Goal: Check status: Check status

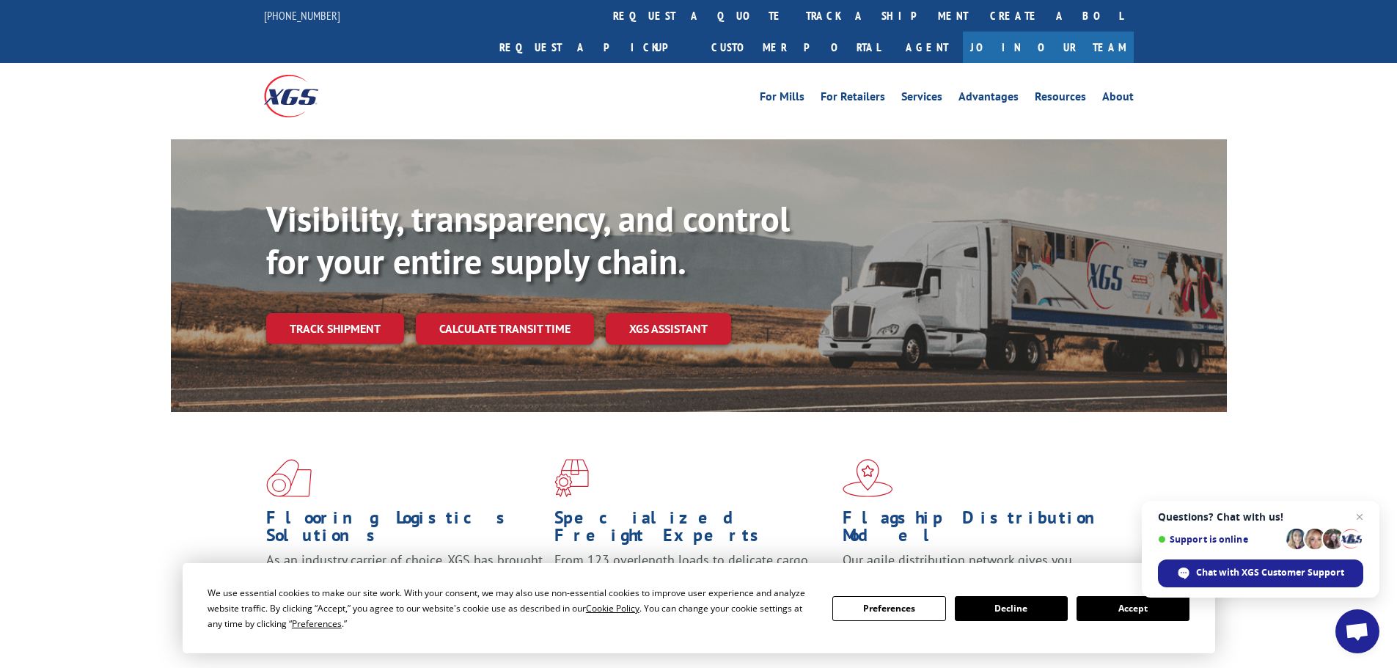
click at [1106, 605] on button "Accept" at bounding box center [1133, 608] width 113 height 25
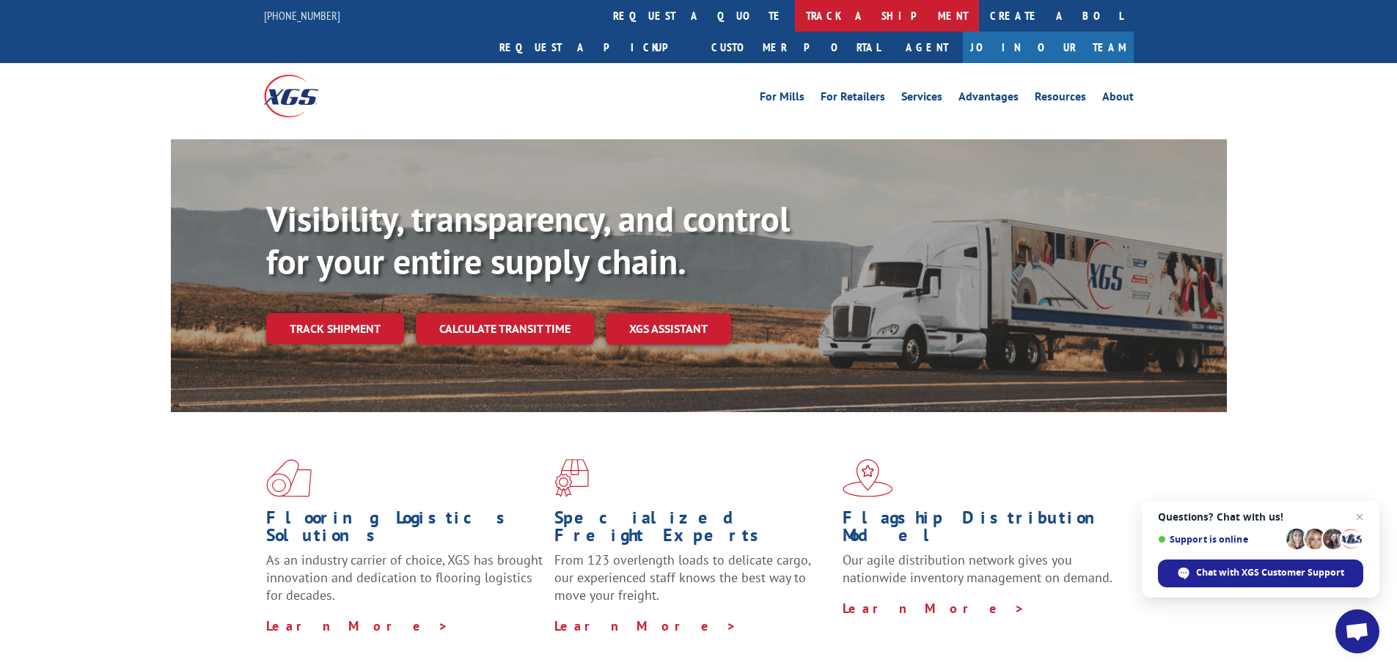
click at [795, 18] on link "track a shipment" at bounding box center [887, 16] width 184 height 32
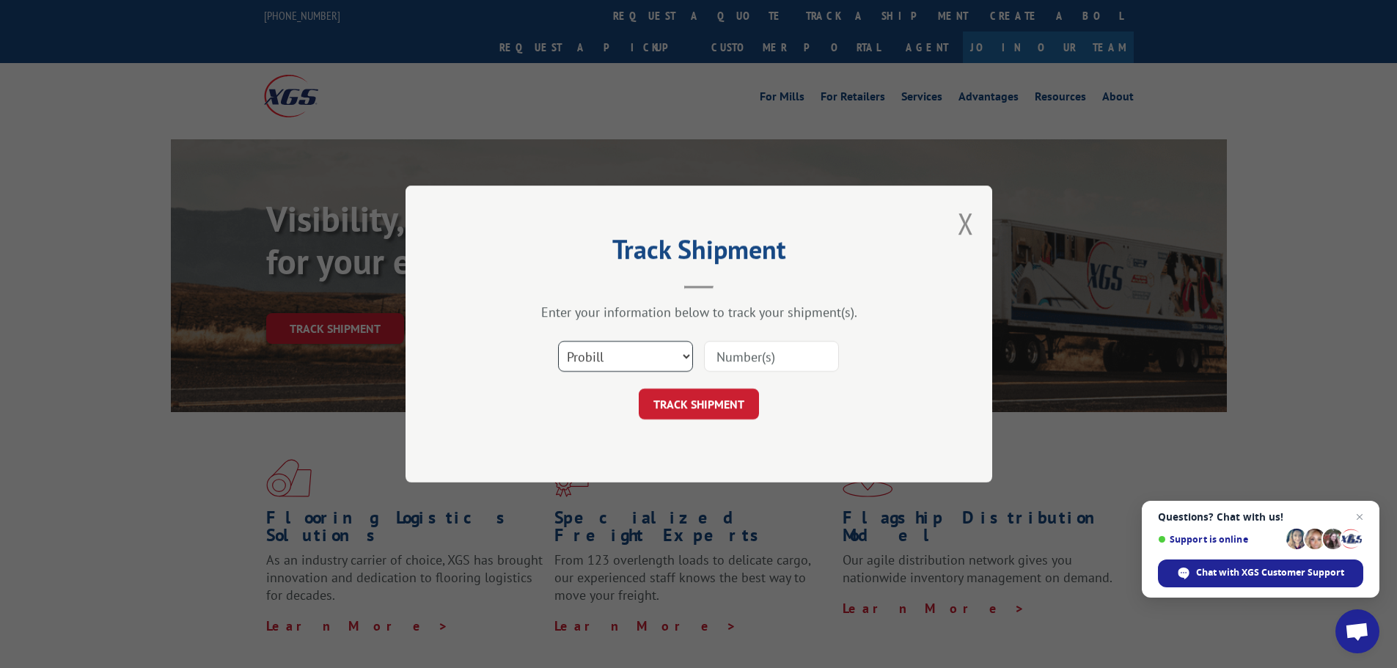
click at [680, 357] on select "Select category... Probill BOL PO" at bounding box center [625, 356] width 135 height 31
select select "po"
click at [558, 341] on select "Select category... Probill BOL PO" at bounding box center [625, 356] width 135 height 31
click at [751, 355] on input at bounding box center [771, 356] width 135 height 31
paste input "12537049"
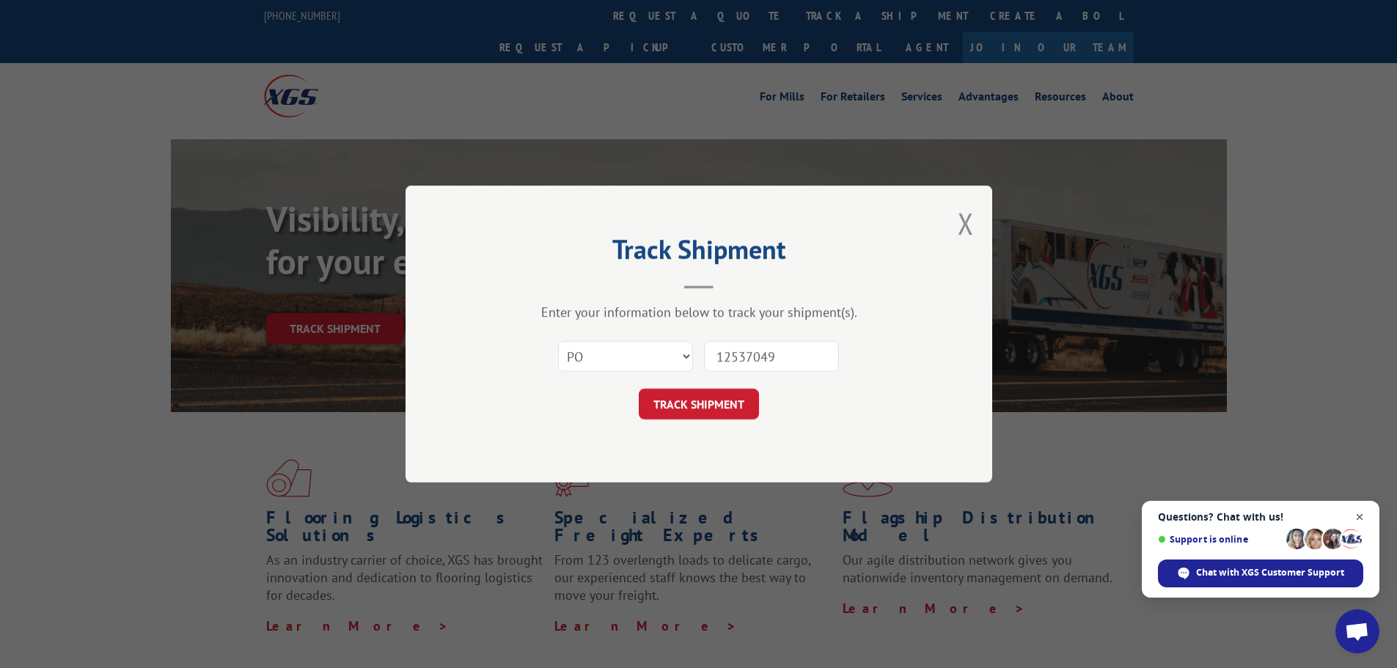
type input "12537049"
click at [1360, 518] on span "Close chat" at bounding box center [1360, 517] width 18 height 18
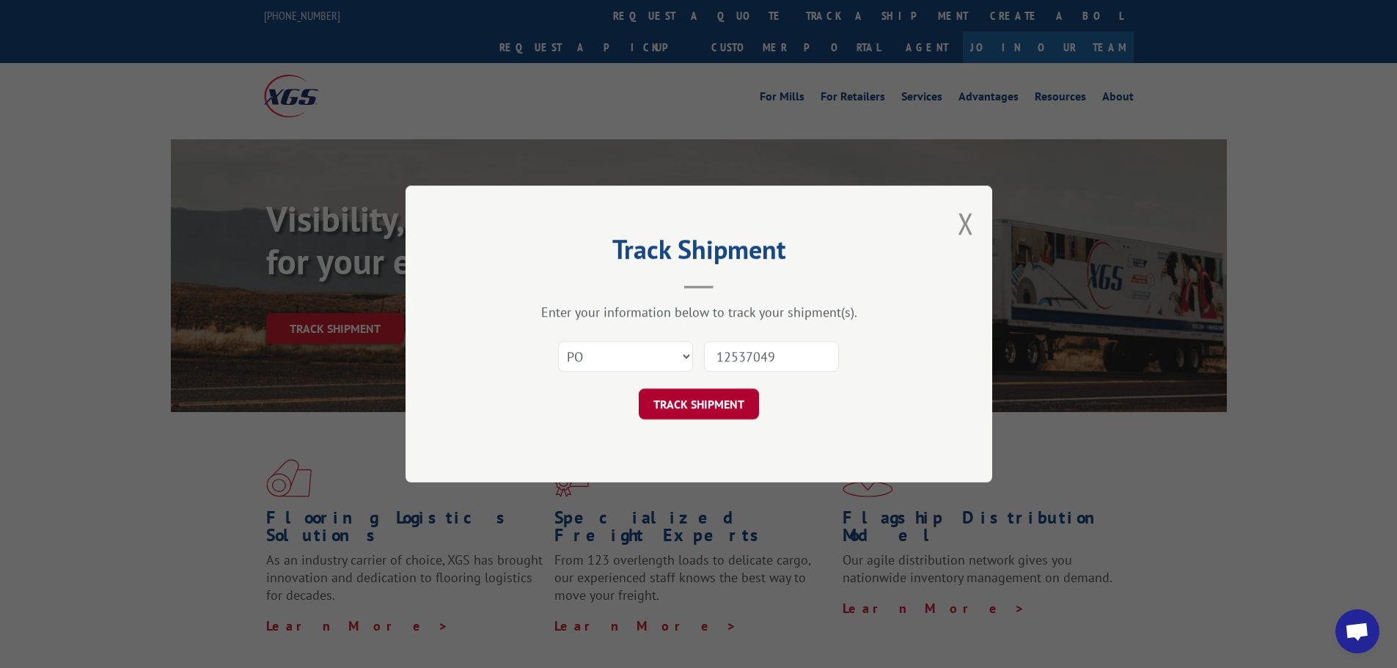
click at [708, 404] on button "TRACK SHIPMENT" at bounding box center [699, 404] width 120 height 31
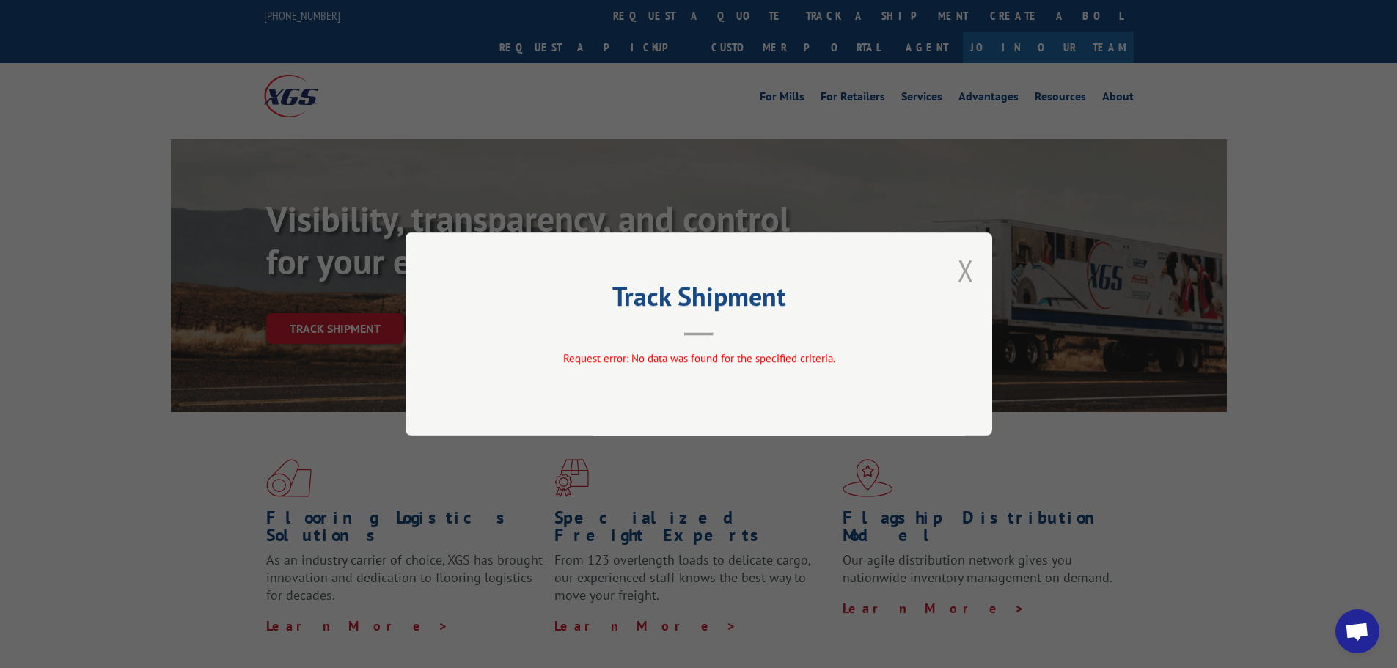
click at [964, 269] on button "Close modal" at bounding box center [966, 270] width 16 height 39
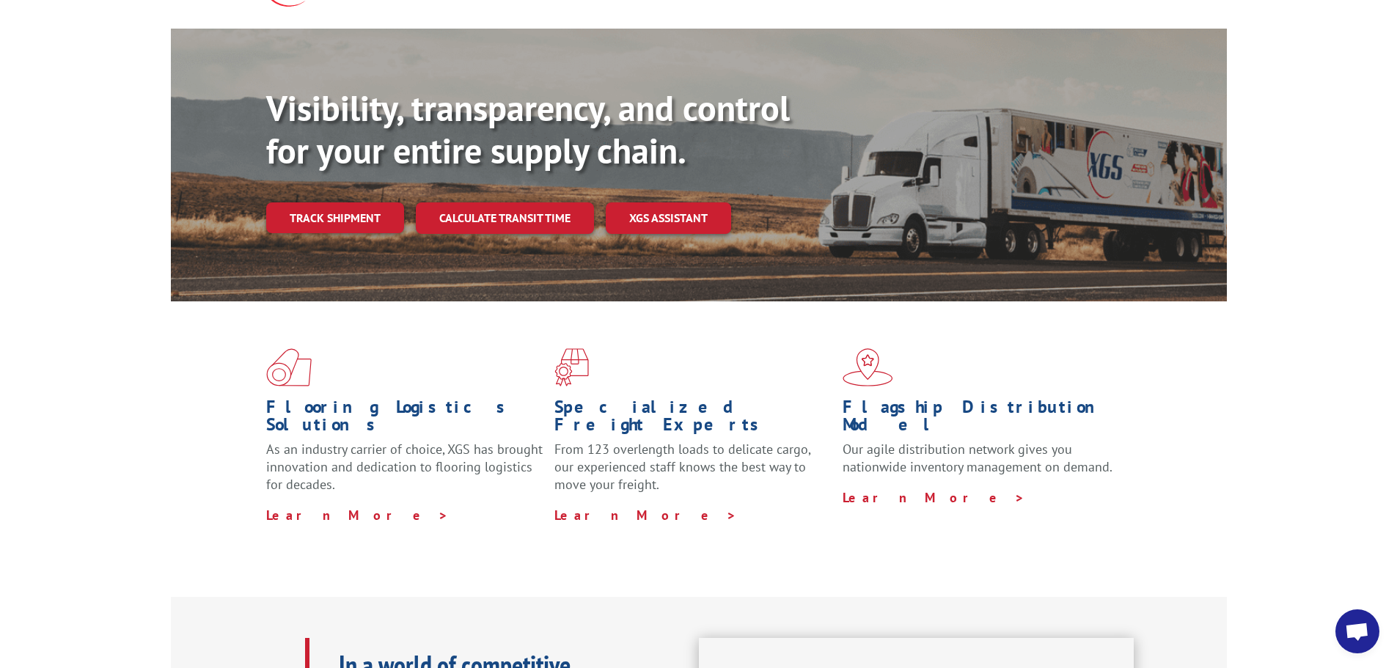
scroll to position [73, 0]
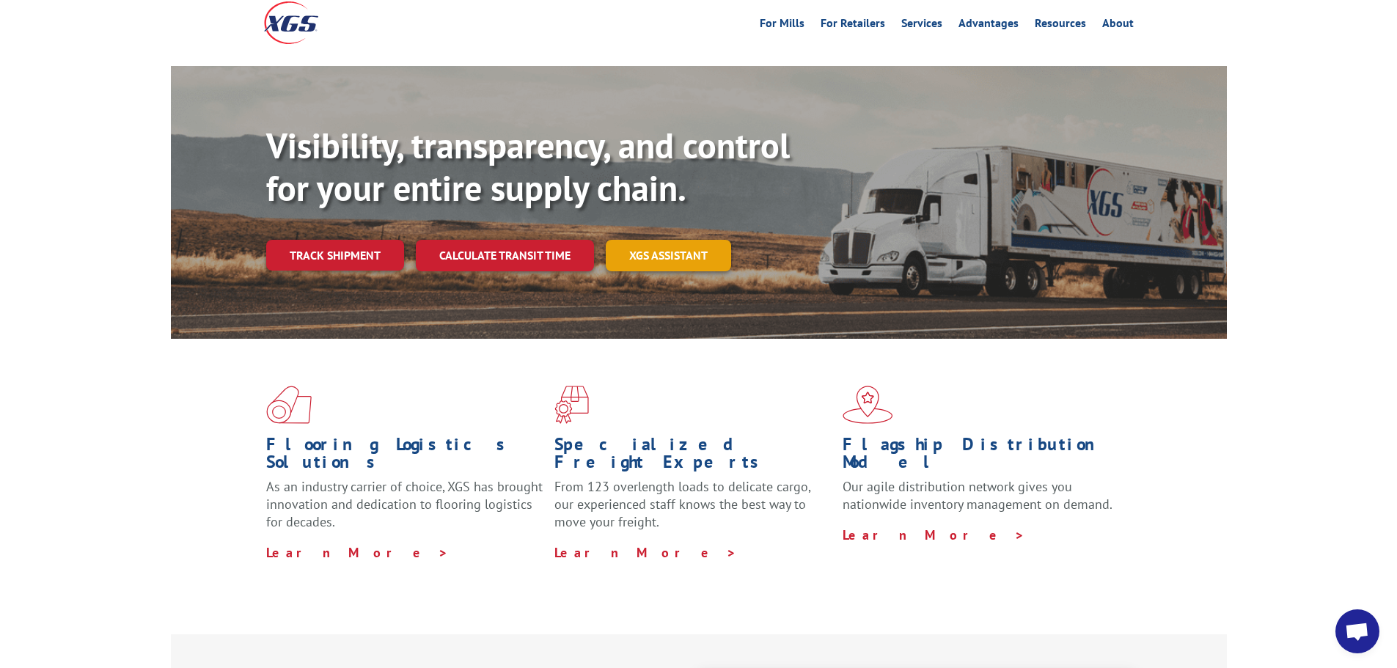
click at [660, 240] on link "XGS ASSISTANT" at bounding box center [668, 256] width 125 height 32
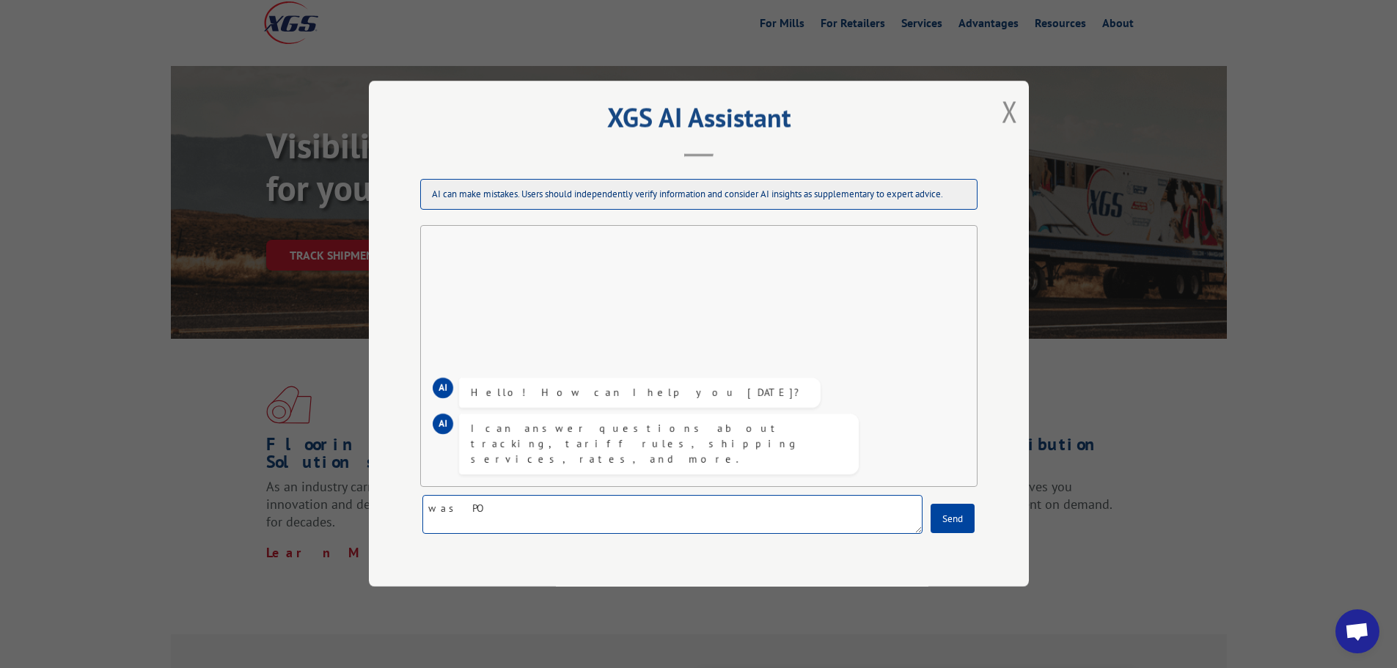
paste textarea "12537049"
click at [521, 514] on textarea "was PO12537049 froe Home Depot 2812 delivered ti the installer Crew2? thanks [P…" at bounding box center [672, 515] width 500 height 39
click at [666, 513] on textarea "was PO12537049 from Home Depot 2812 delivered ti the installer Crew2? thanks [P…" at bounding box center [672, 515] width 500 height 39
type textarea "was PO12537049 from Home Depot 2812 delivered to the installer Crew2? thanks [P…"
click at [948, 518] on button "Send" at bounding box center [953, 519] width 44 height 29
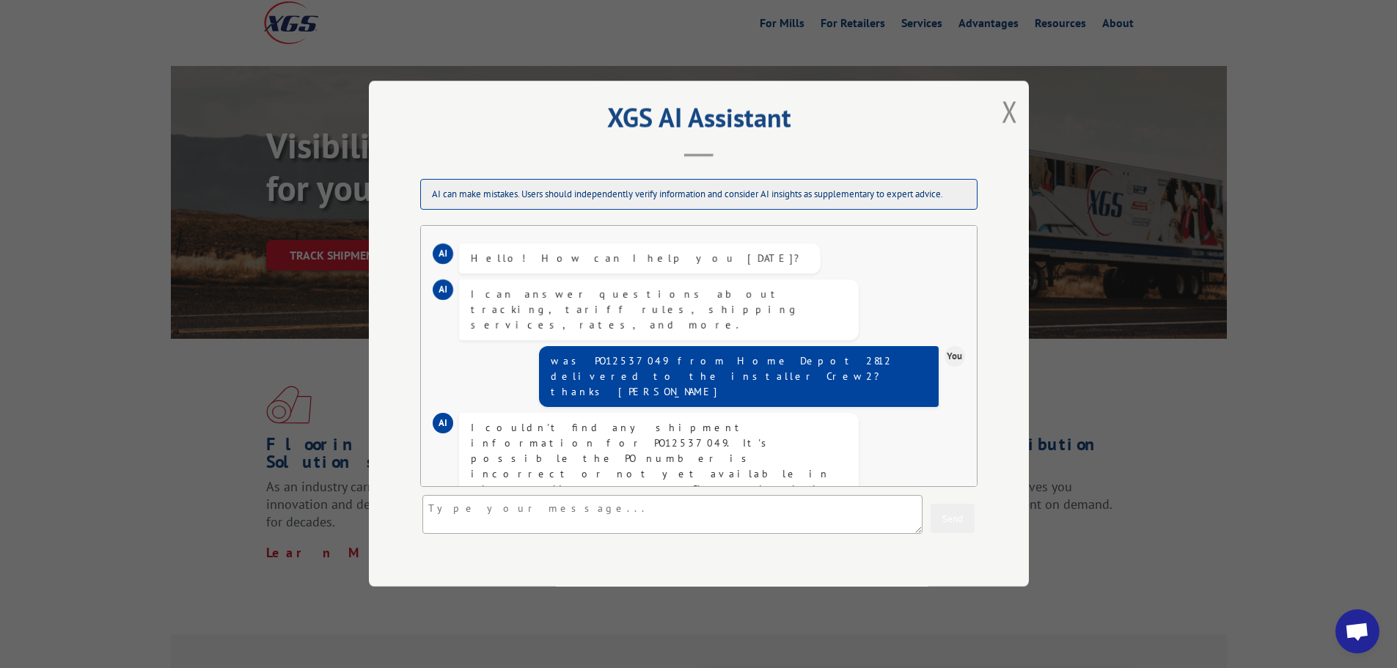
scroll to position [29, 0]
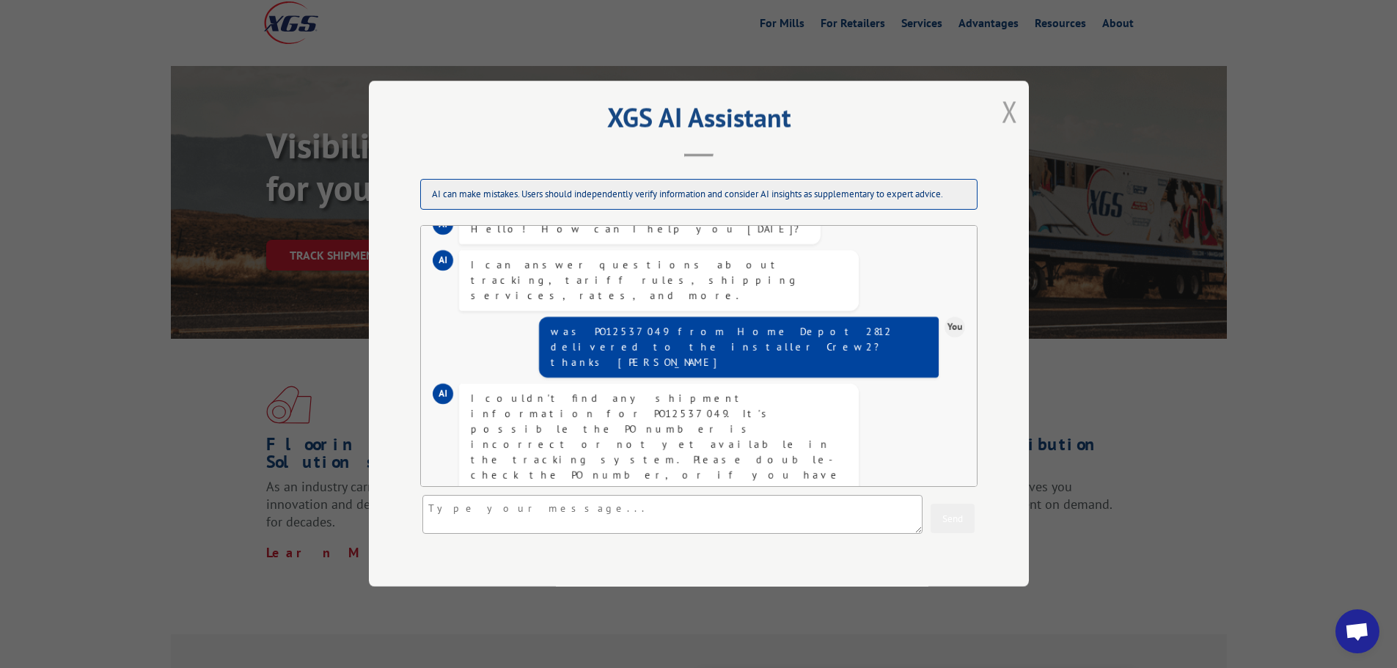
click at [1014, 120] on button "Close modal" at bounding box center [1010, 111] width 16 height 39
